Goal: Information Seeking & Learning: Learn about a topic

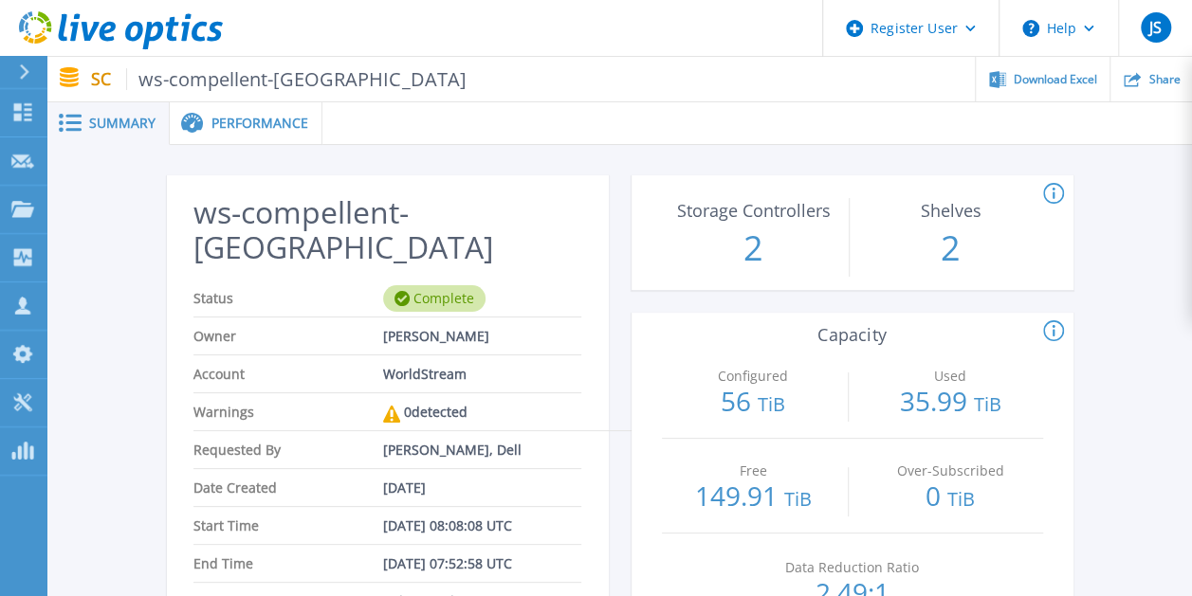
click at [238, 123] on span "Performance" at bounding box center [259, 123] width 97 height 13
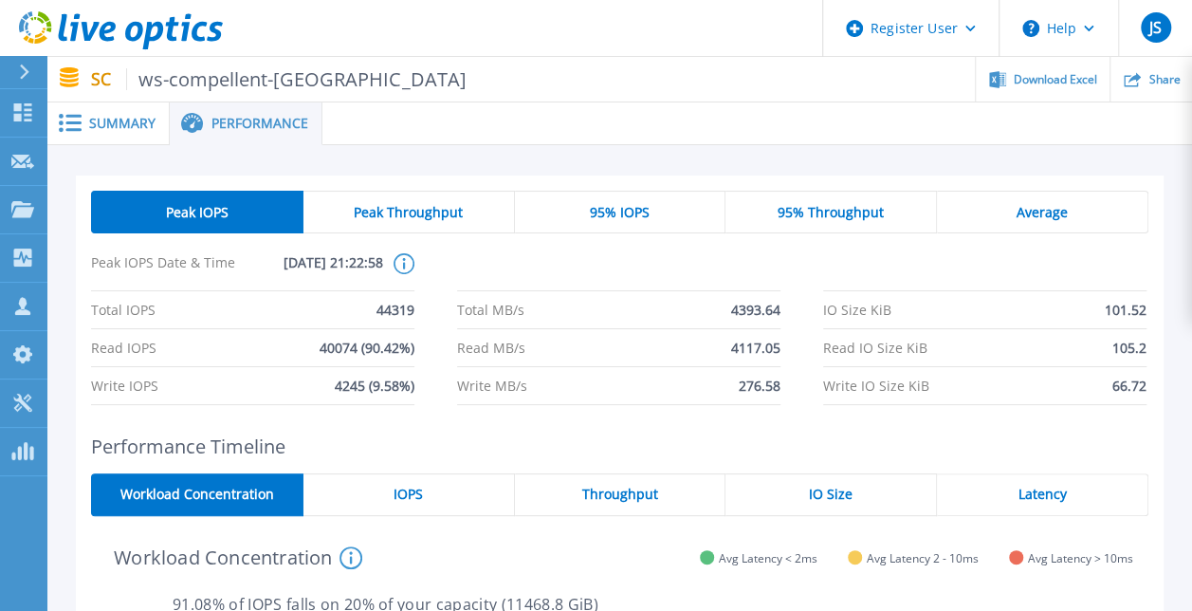
click at [601, 209] on span "95% IOPS" at bounding box center [620, 212] width 60 height 15
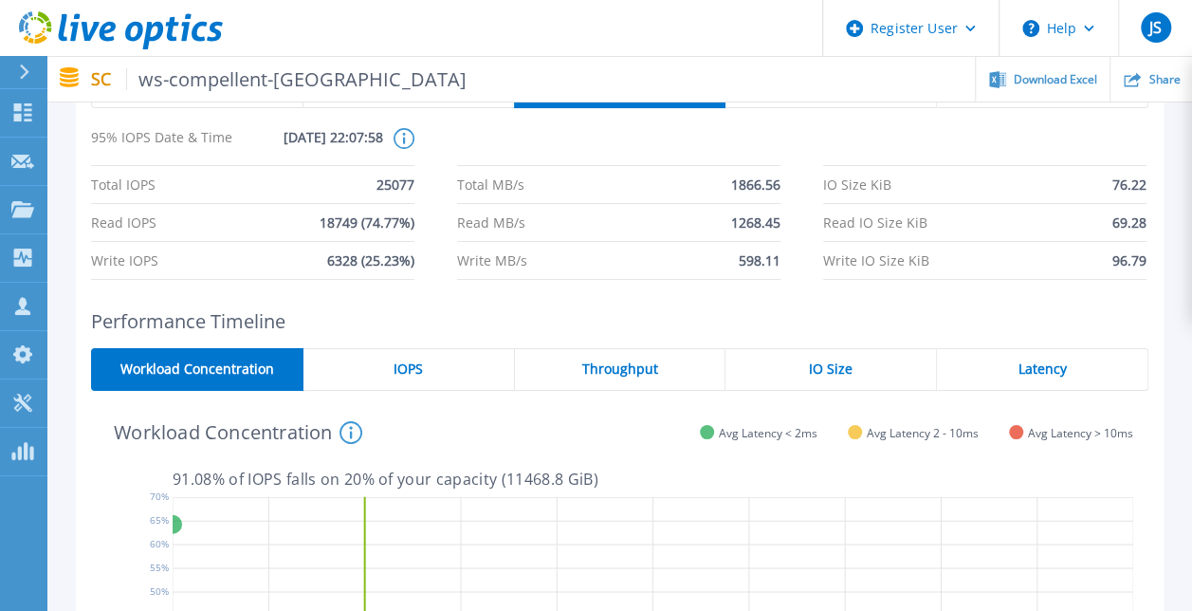
scroll to position [95, 0]
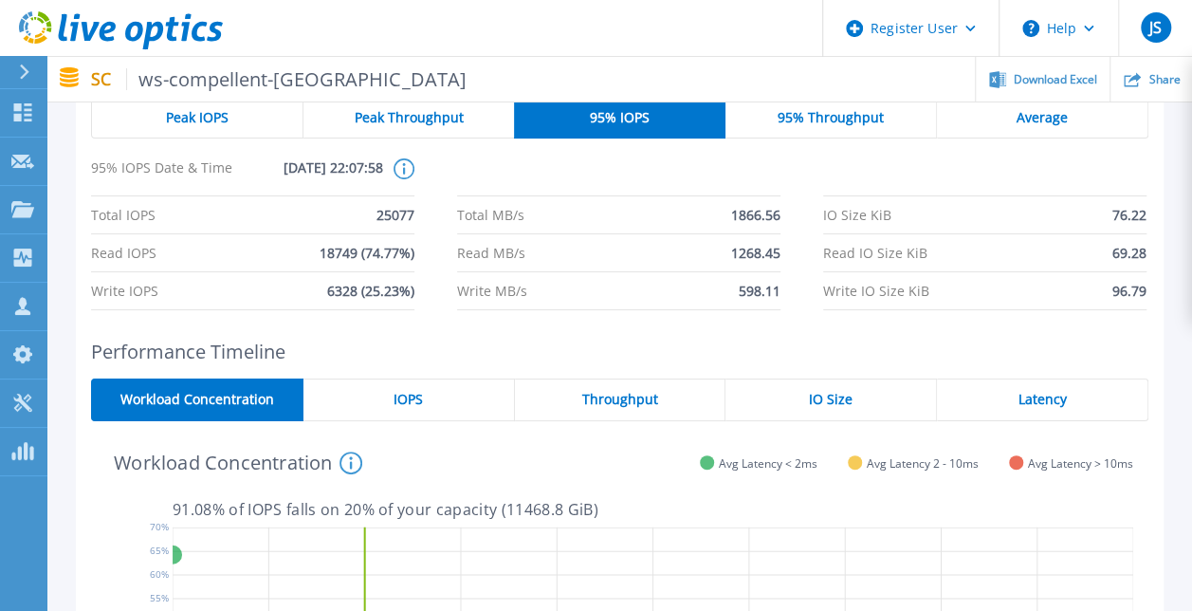
click at [390, 395] on div "IOPS" at bounding box center [408, 399] width 211 height 43
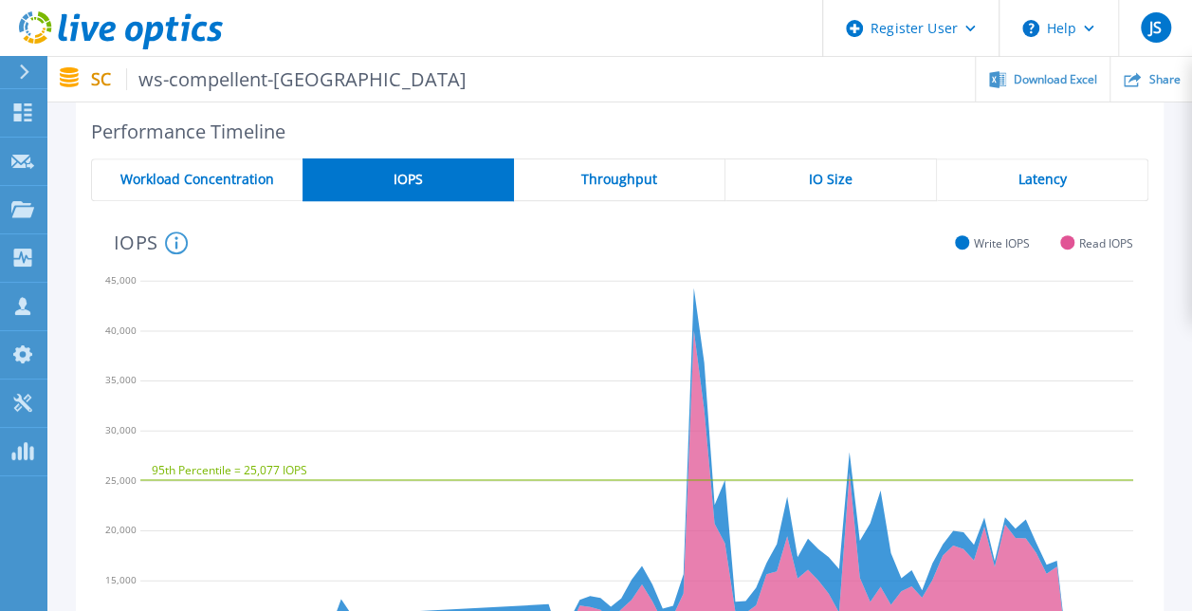
scroll to position [284, 0]
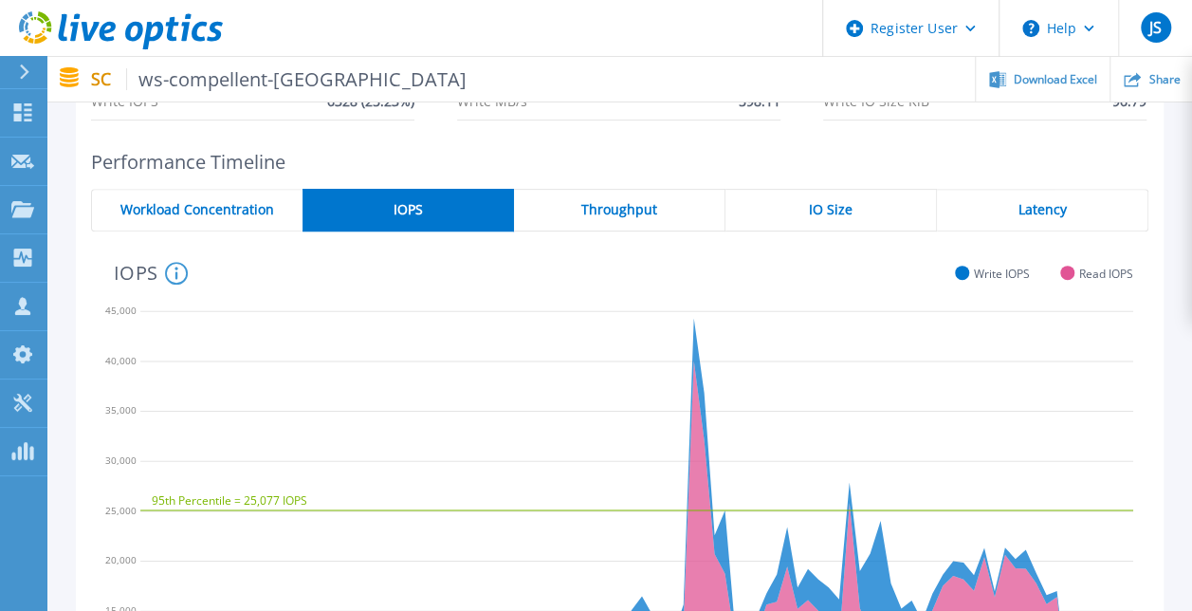
click at [575, 229] on div "Throughput" at bounding box center [619, 210] width 211 height 43
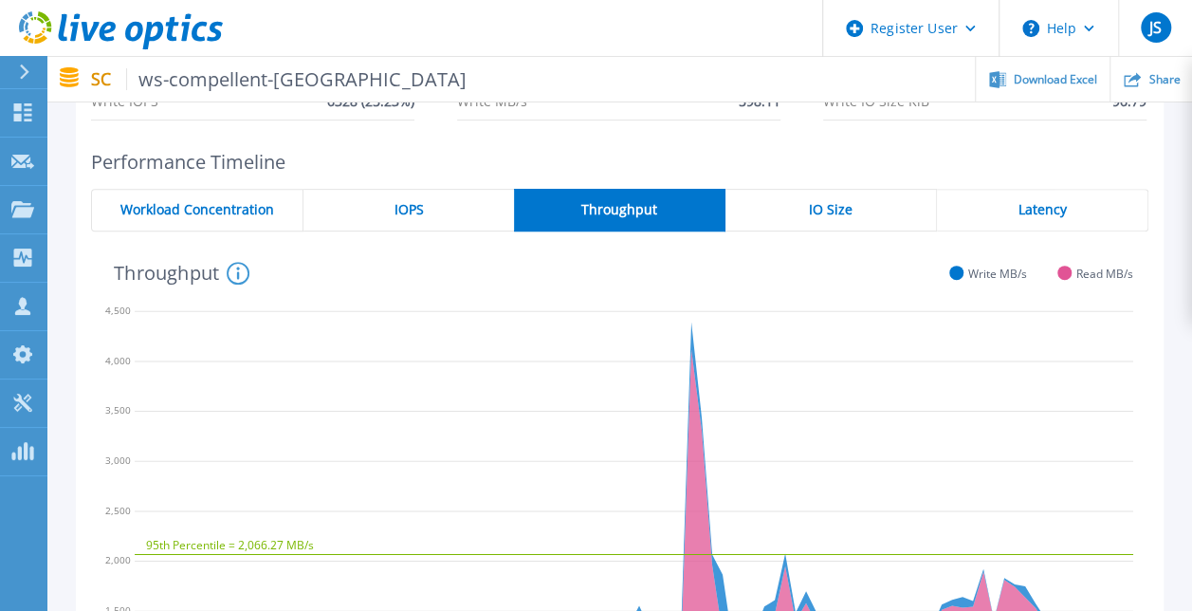
click at [819, 215] on span "IO Size" at bounding box center [831, 209] width 44 height 15
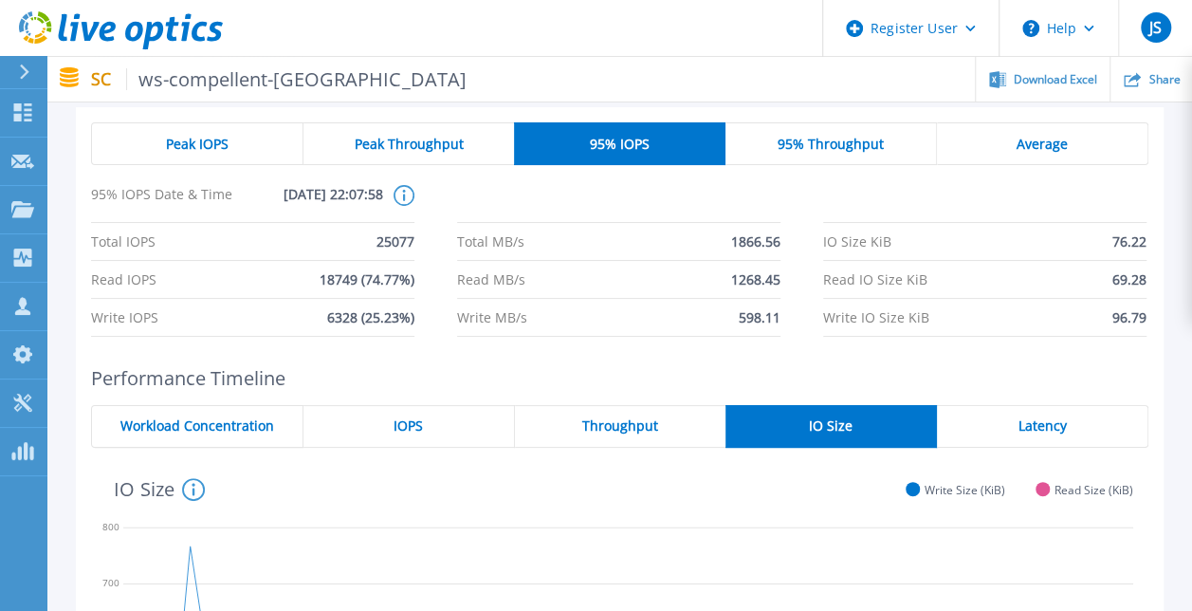
scroll to position [0, 0]
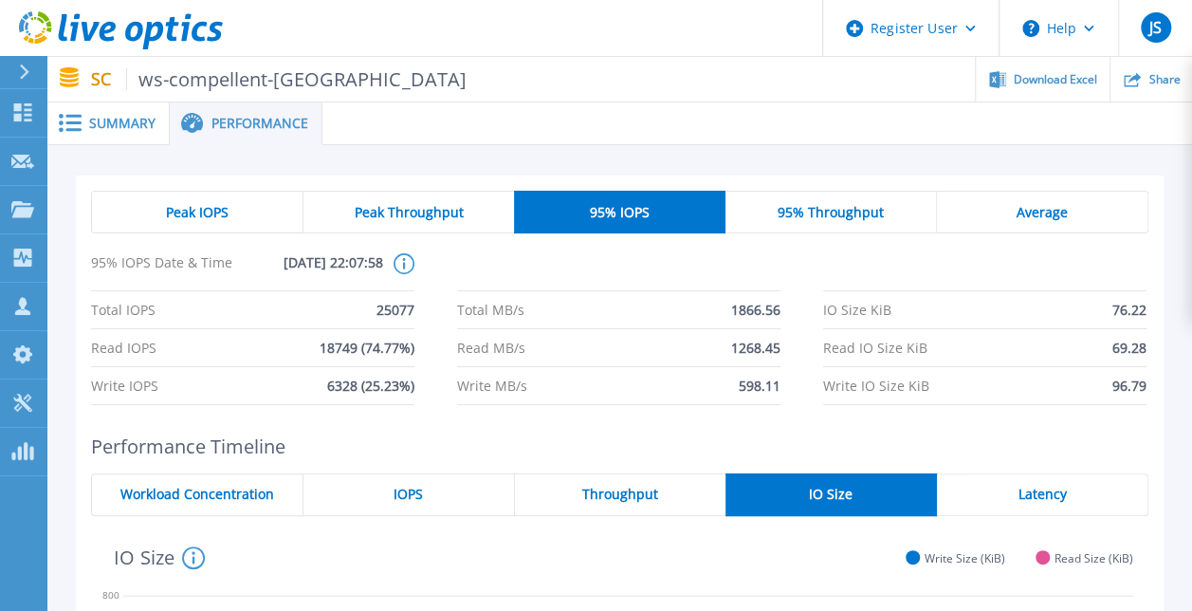
click at [1024, 214] on span "Average" at bounding box center [1041, 212] width 51 height 15
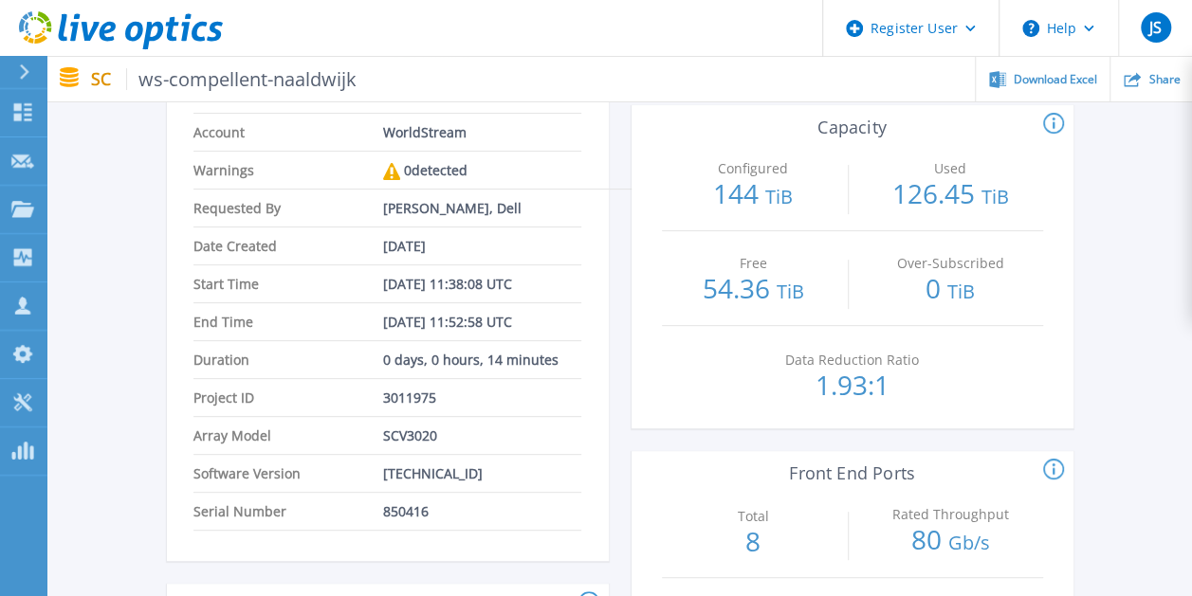
scroll to position [190, 0]
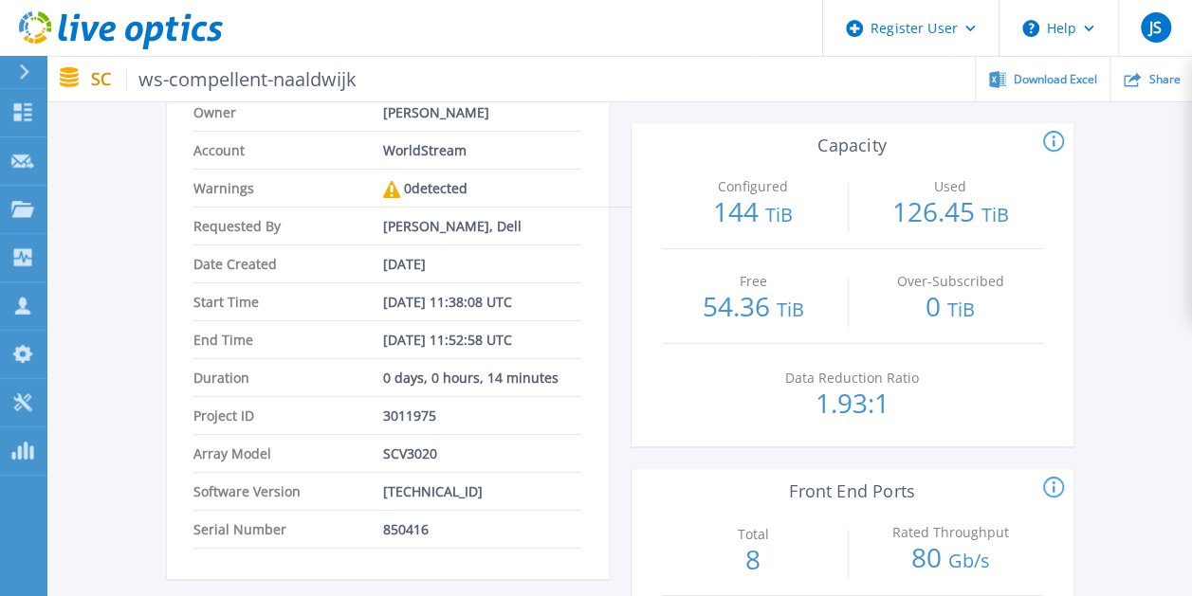
click at [400, 533] on span "850416" at bounding box center [406, 529] width 46 height 37
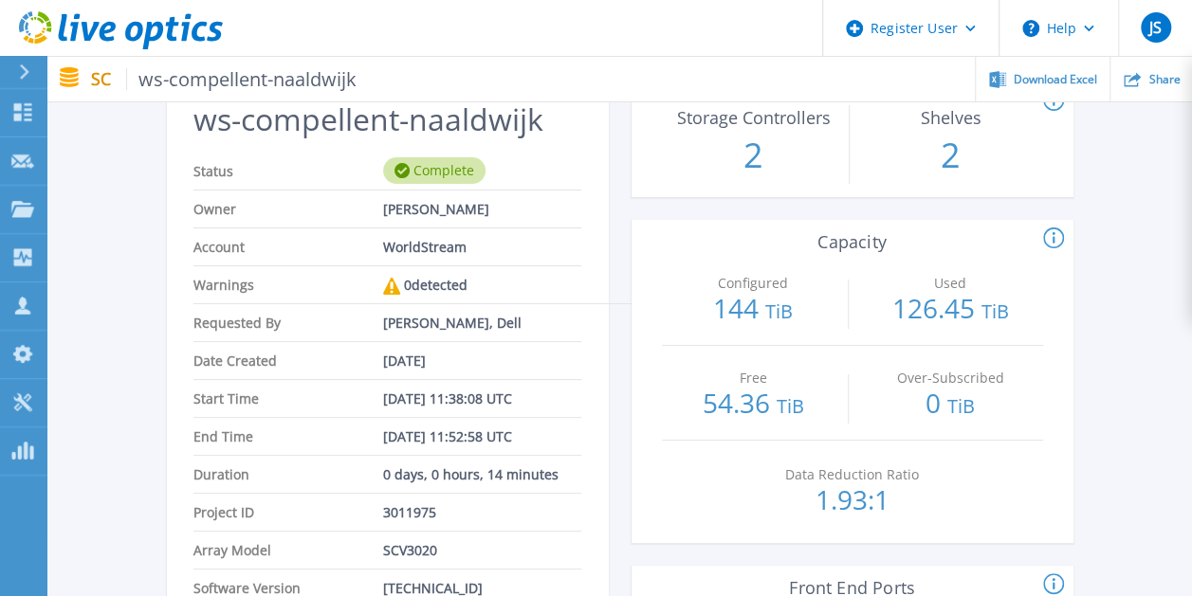
scroll to position [0, 0]
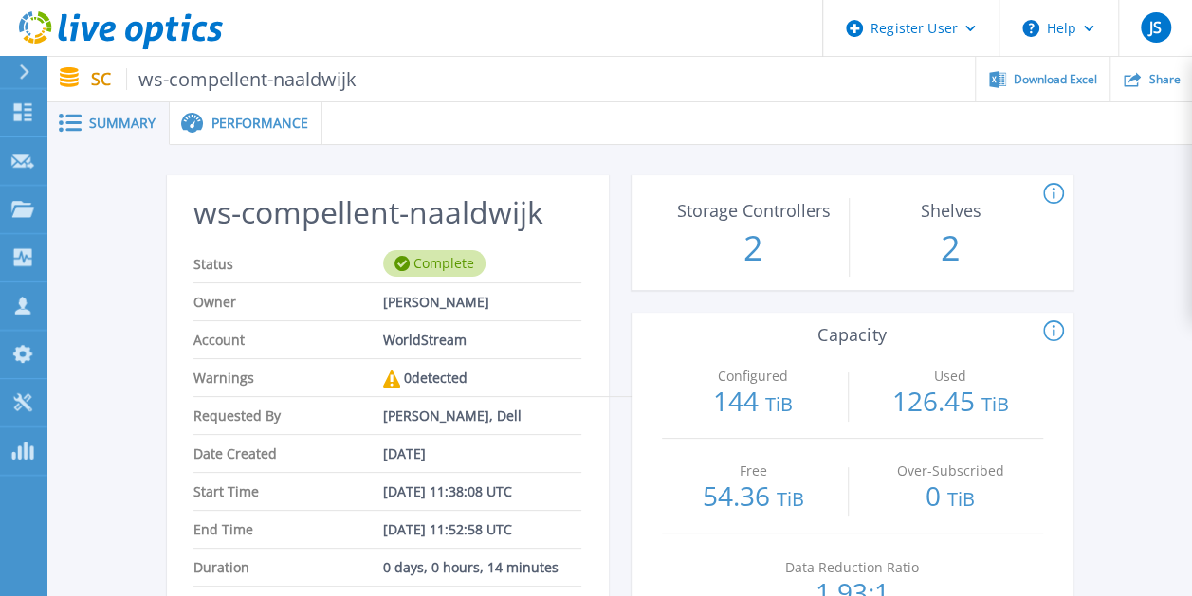
copy span "850416"
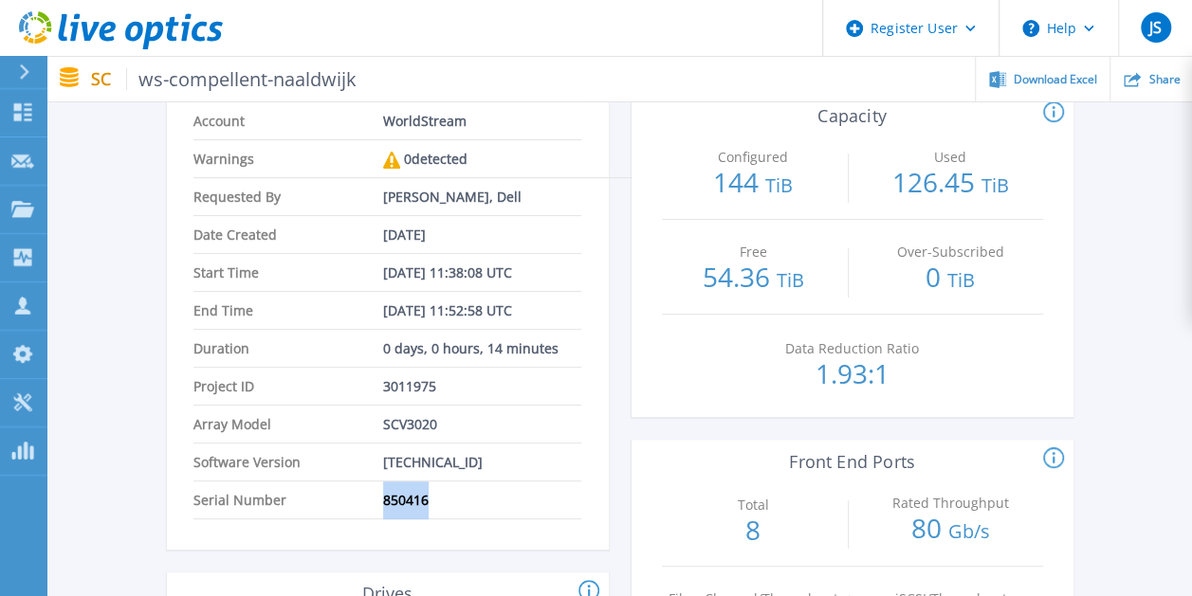
scroll to position [190, 0]
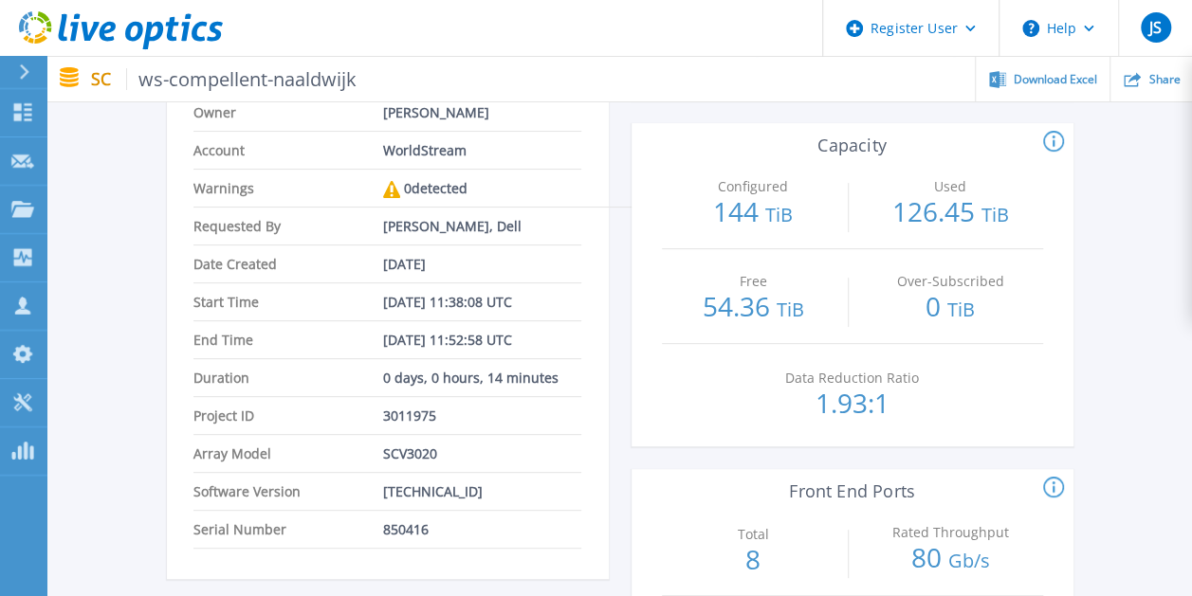
click at [1049, 145] on icon at bounding box center [1053, 142] width 21 height 23
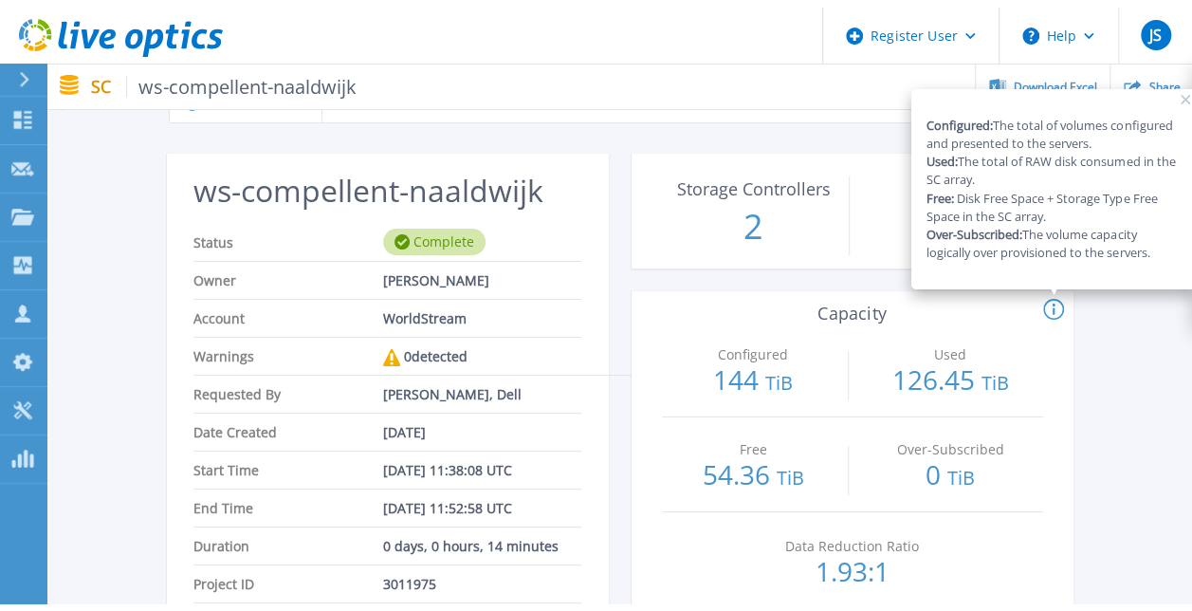
scroll to position [0, 0]
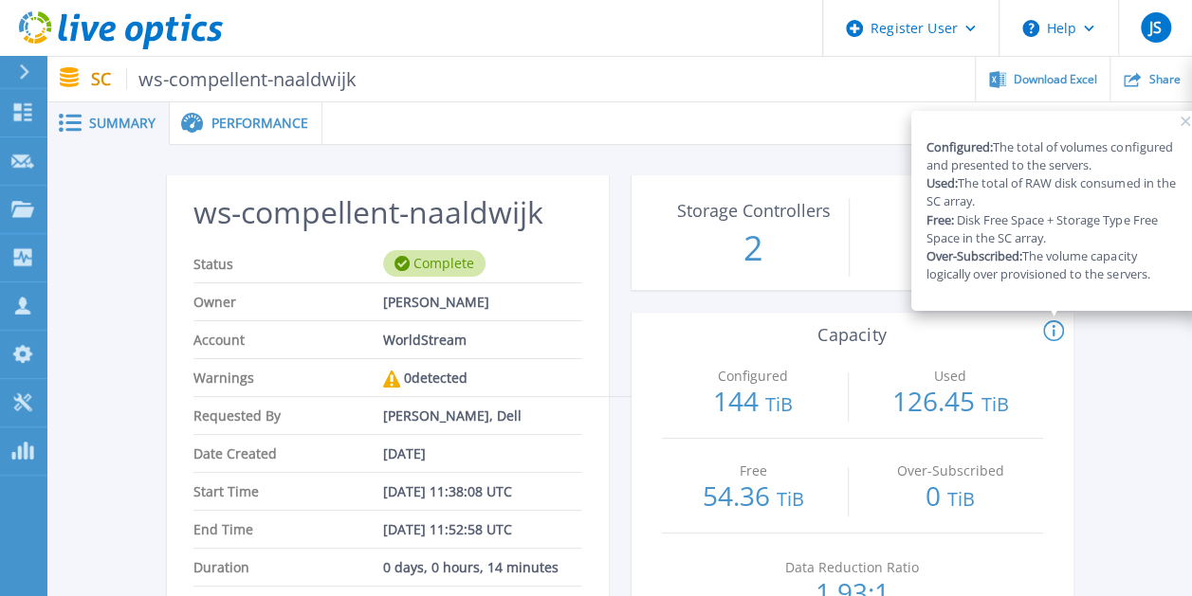
click at [624, 120] on div at bounding box center [756, 123] width 869 height 43
click at [251, 127] on span "Performance" at bounding box center [259, 123] width 97 height 13
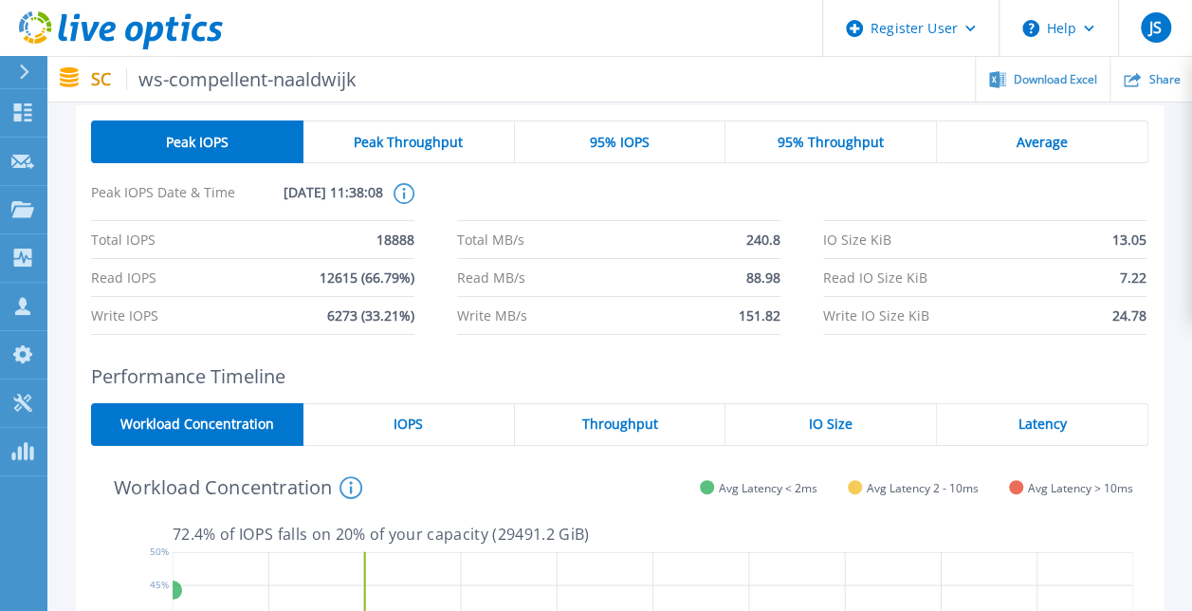
scroll to position [95, 0]
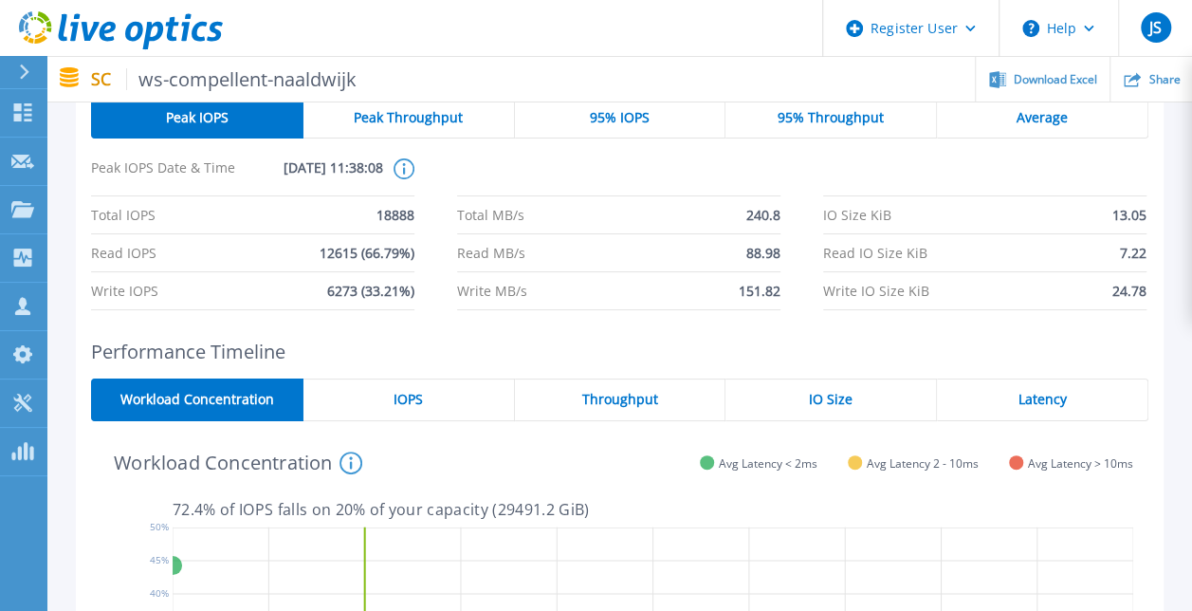
click at [401, 126] on div "Peak Throughput" at bounding box center [408, 117] width 211 height 43
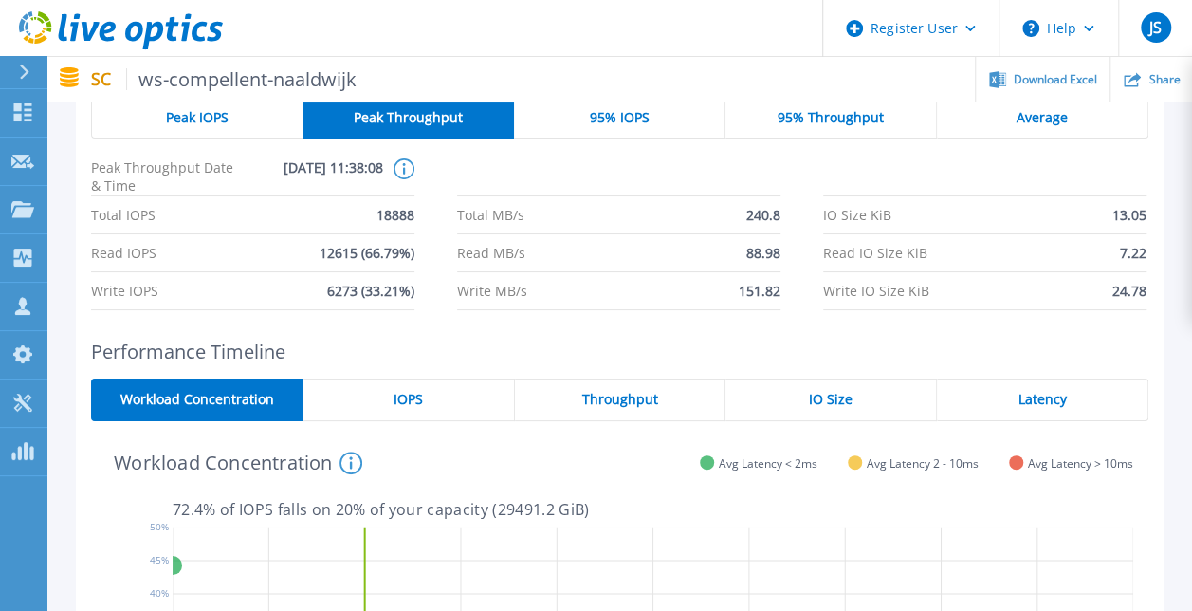
click at [631, 125] on span "95% IOPS" at bounding box center [620, 117] width 60 height 15
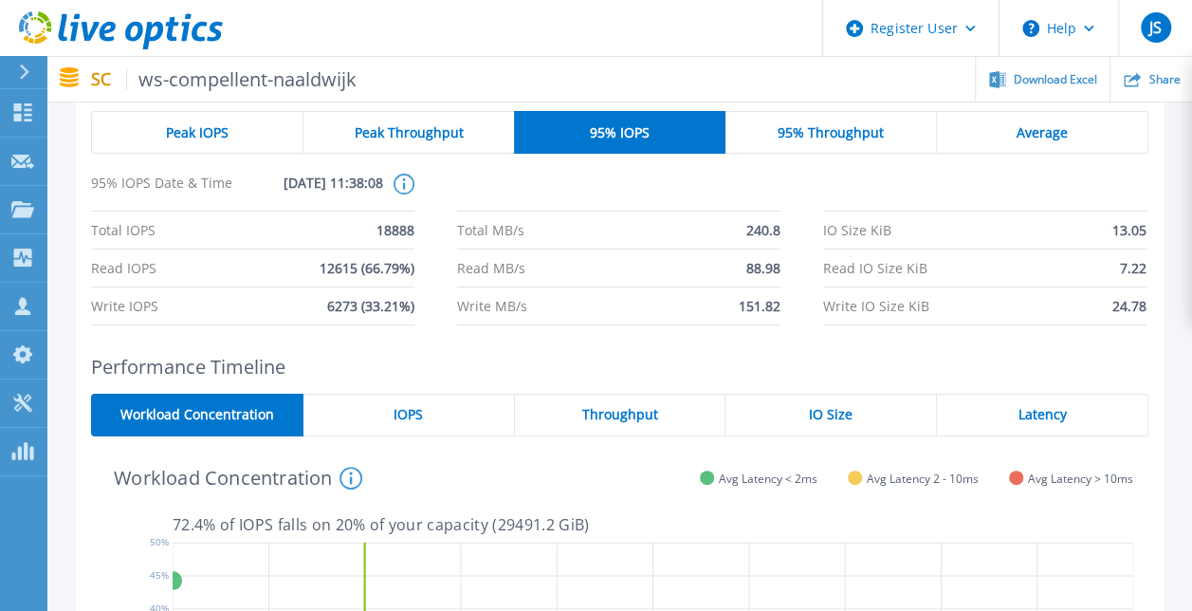
scroll to position [0, 0]
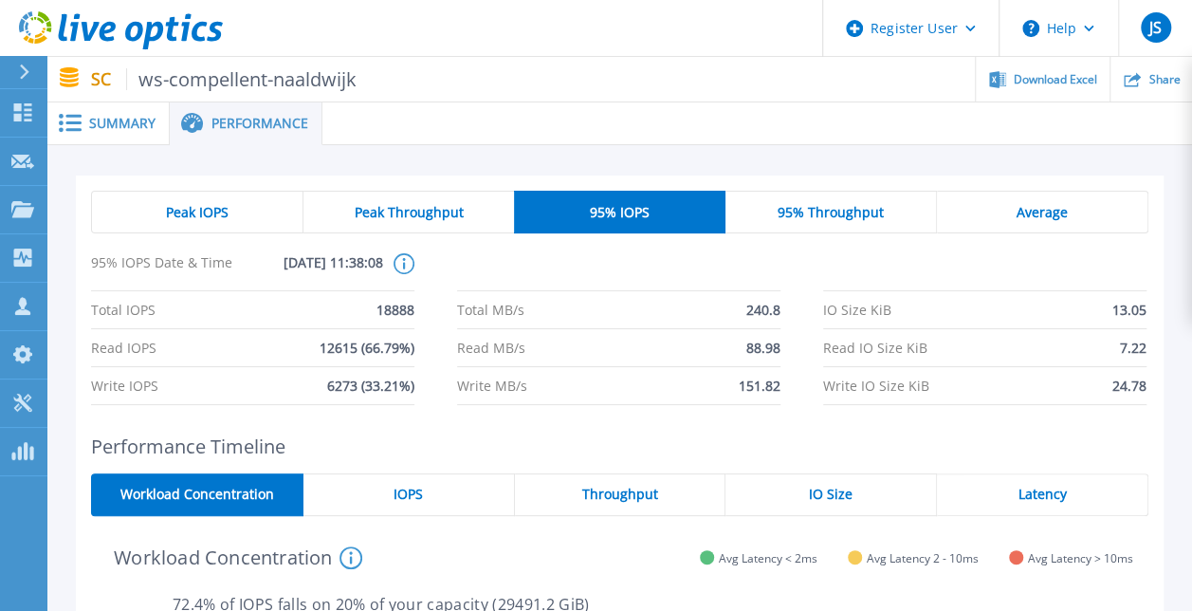
click at [1037, 218] on span "Average" at bounding box center [1041, 212] width 51 height 15
